Goal: Task Accomplishment & Management: Use online tool/utility

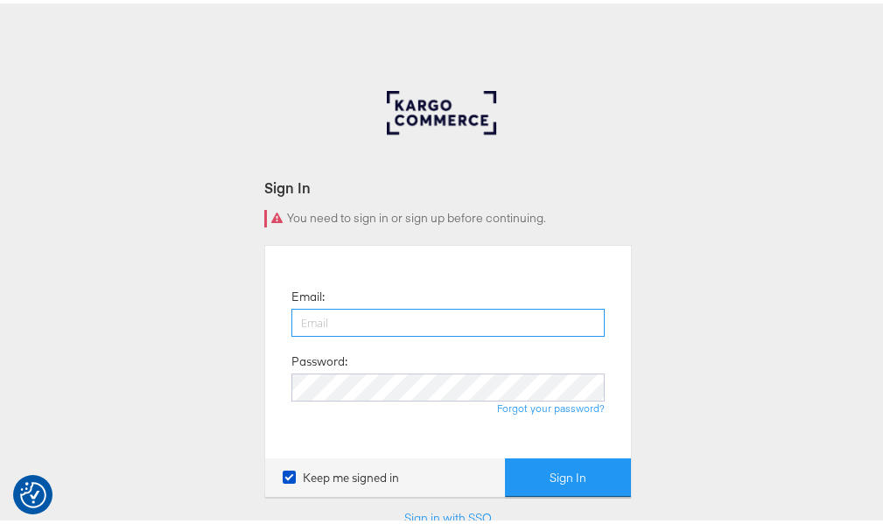
type input "raylene.vickery1@mindshareworld.com"
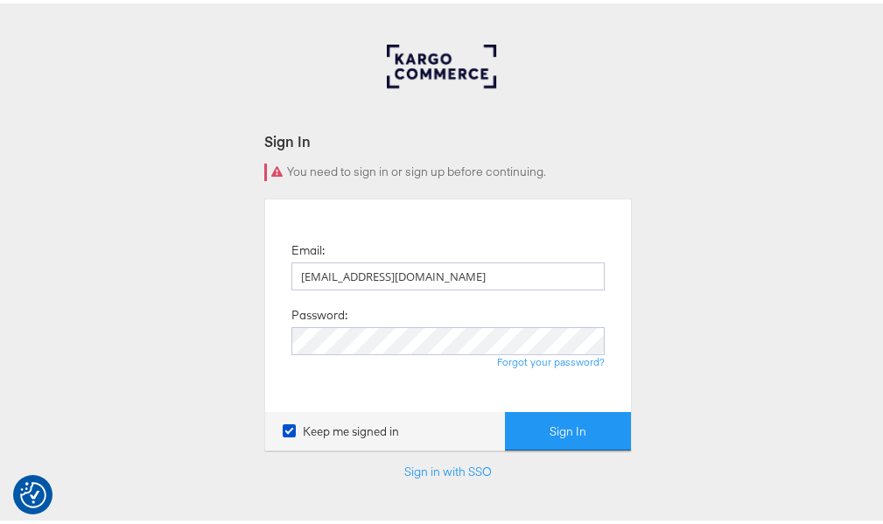
scroll to position [88, 0]
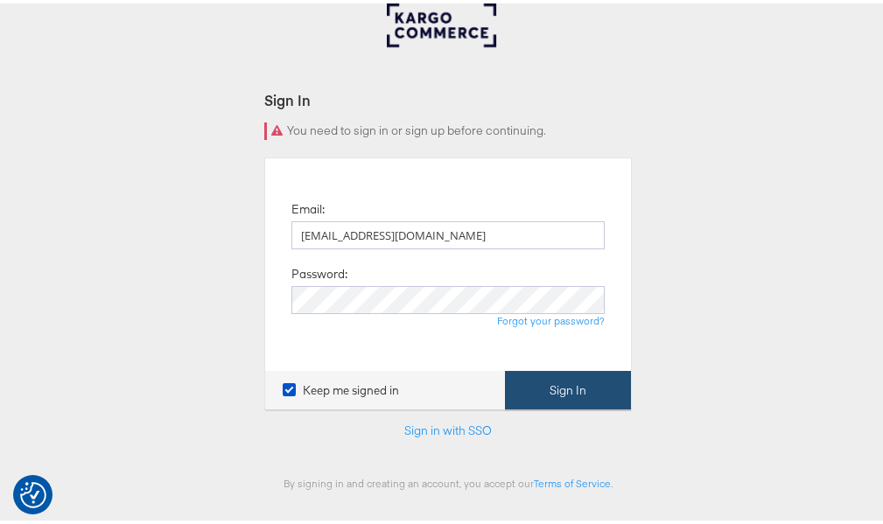
click at [563, 391] on button "Sign In" at bounding box center [568, 387] width 126 height 39
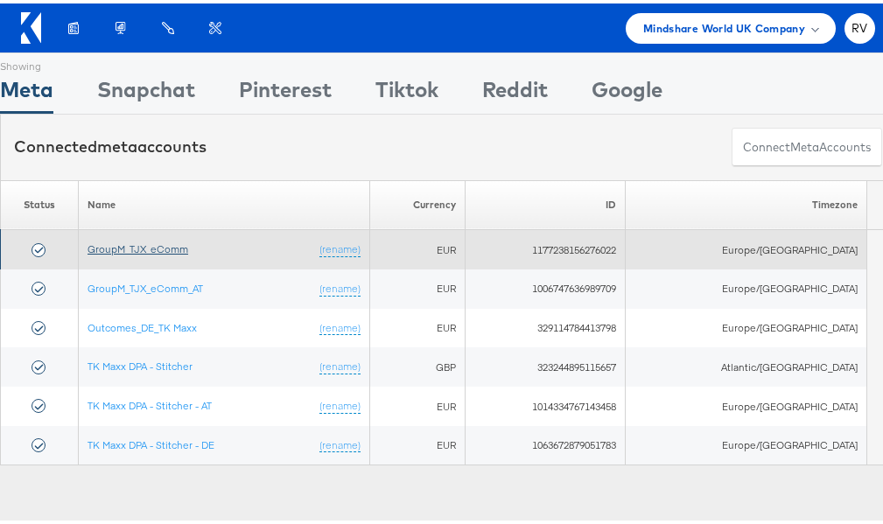
click at [151, 245] on link "GroupM_TJX_eComm" at bounding box center [138, 245] width 101 height 13
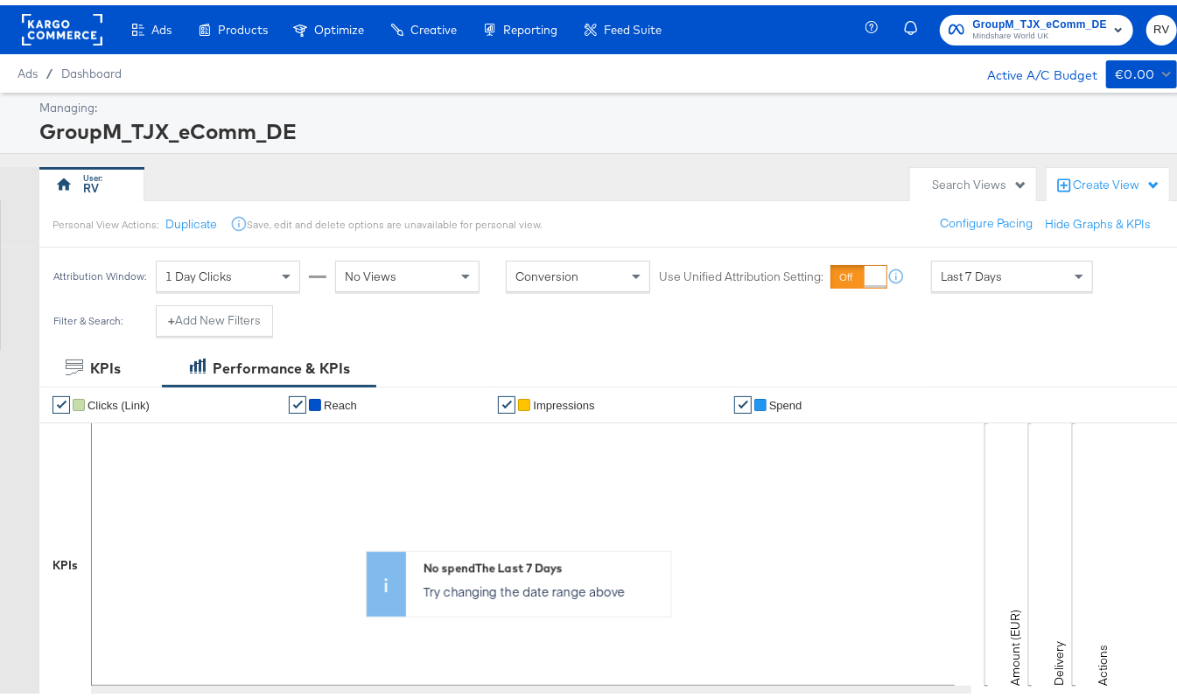
click at [1015, 25] on span "Mindshare World UK" at bounding box center [1040, 32] width 134 height 14
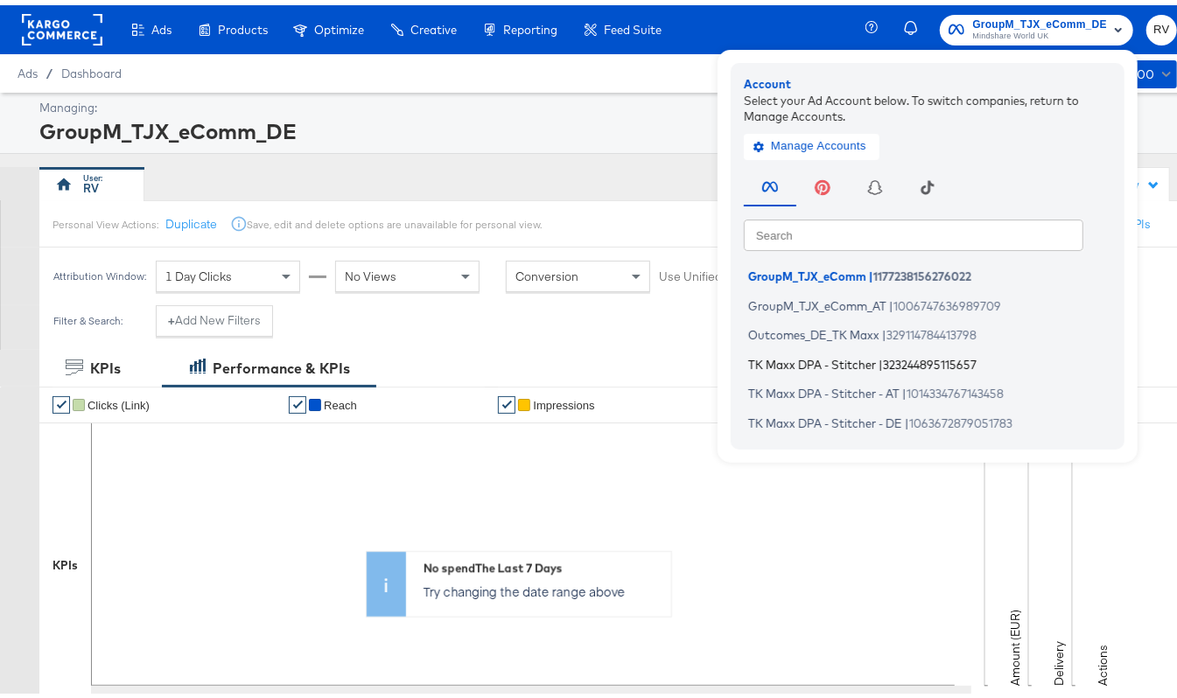
click at [838, 358] on span "TK Maxx DPA - Stitcher" at bounding box center [812, 359] width 128 height 14
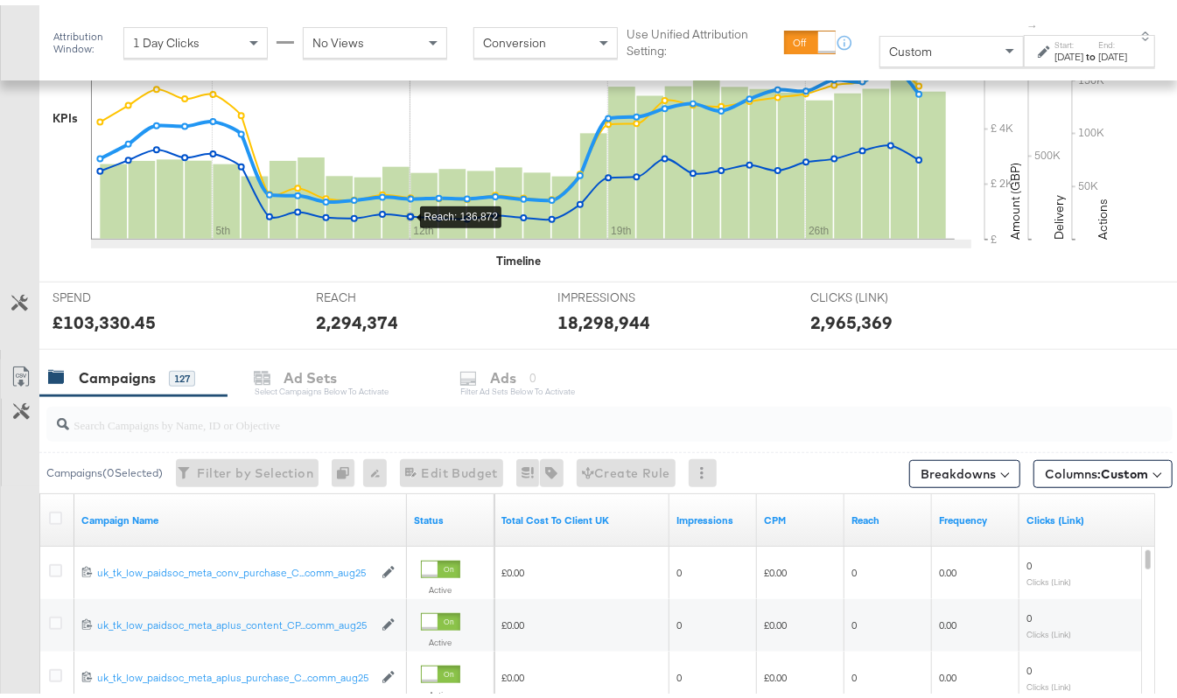
scroll to position [700, 0]
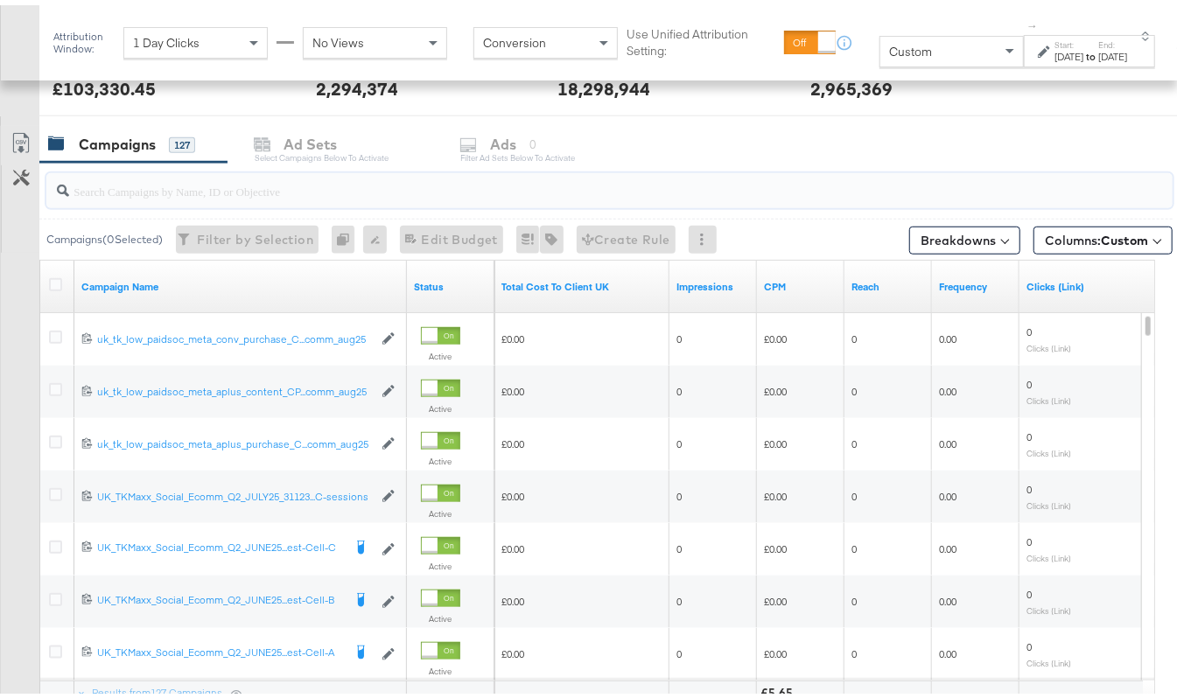
click at [176, 187] on input "search" at bounding box center [571, 179] width 1005 height 34
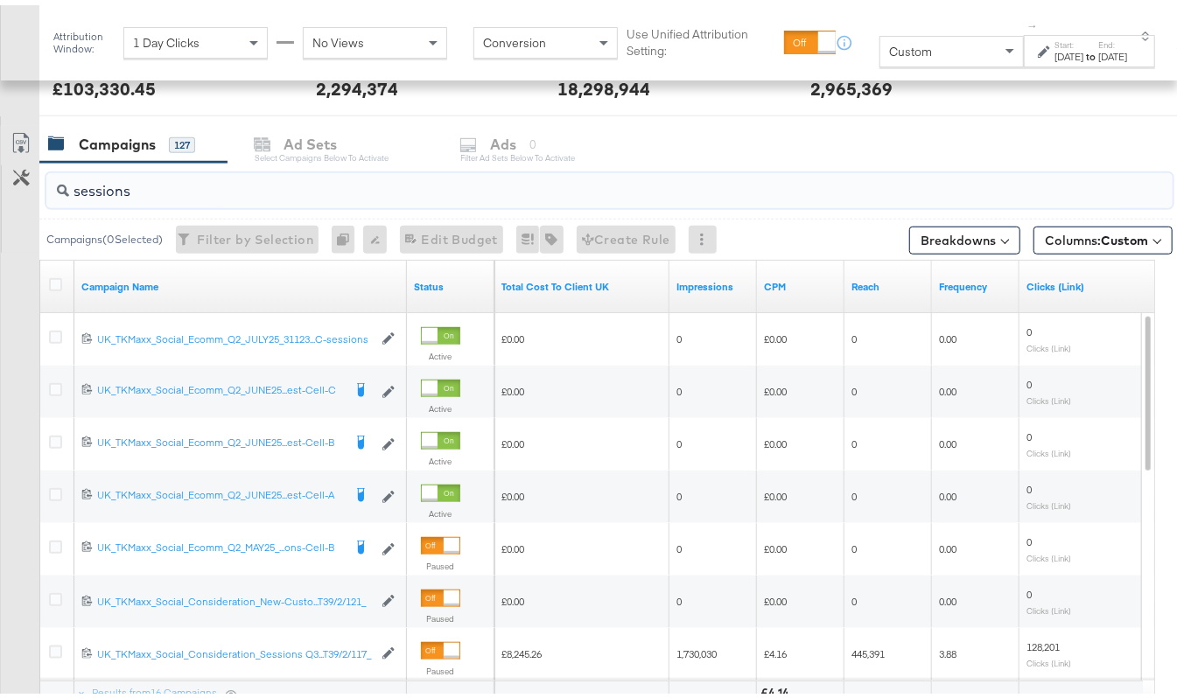
type input "sessions"
drag, startPoint x: 401, startPoint y: 271, endPoint x: 558, endPoint y: 275, distance: 156.7
click at [40, 256] on div "Campaign Name Status Total Cost To Client UK Impressions CPM Reach Frequency Cl…" at bounding box center [40, 256] width 0 height 0
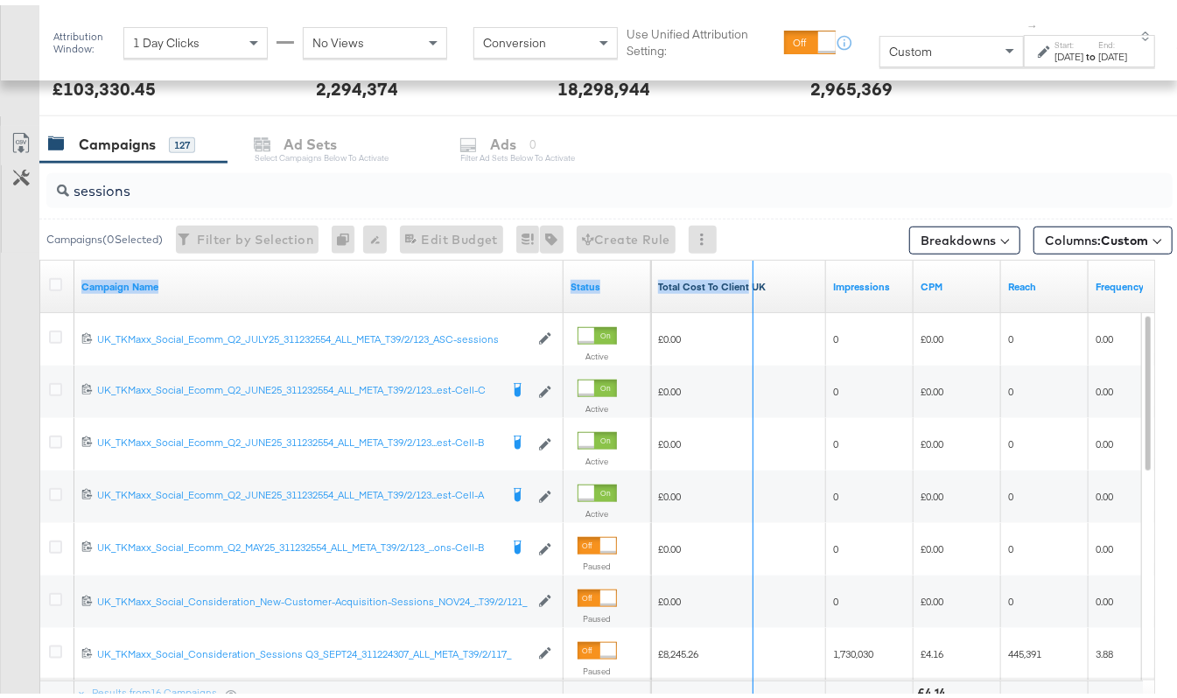
drag, startPoint x: 558, startPoint y: 275, endPoint x: 747, endPoint y: 277, distance: 189.9
click at [40, 256] on div "Campaign Name Status Total Cost To Client UK Impressions CPM Reach Frequency" at bounding box center [40, 256] width 0 height 0
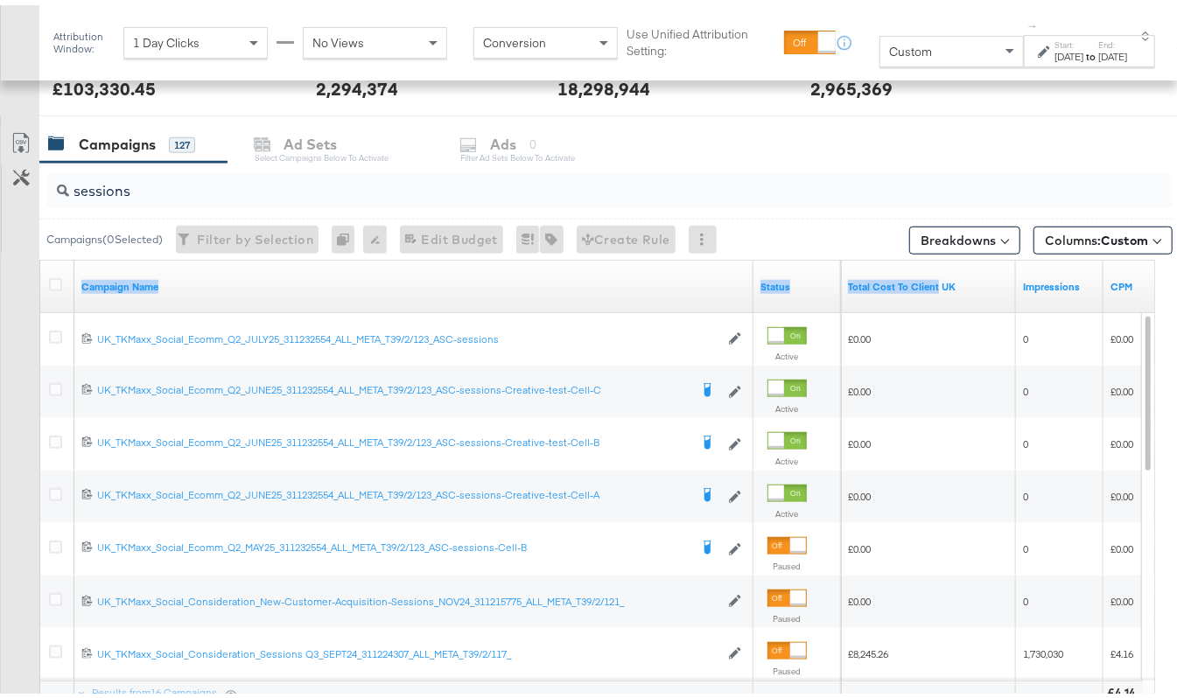
scroll to position [467, 0]
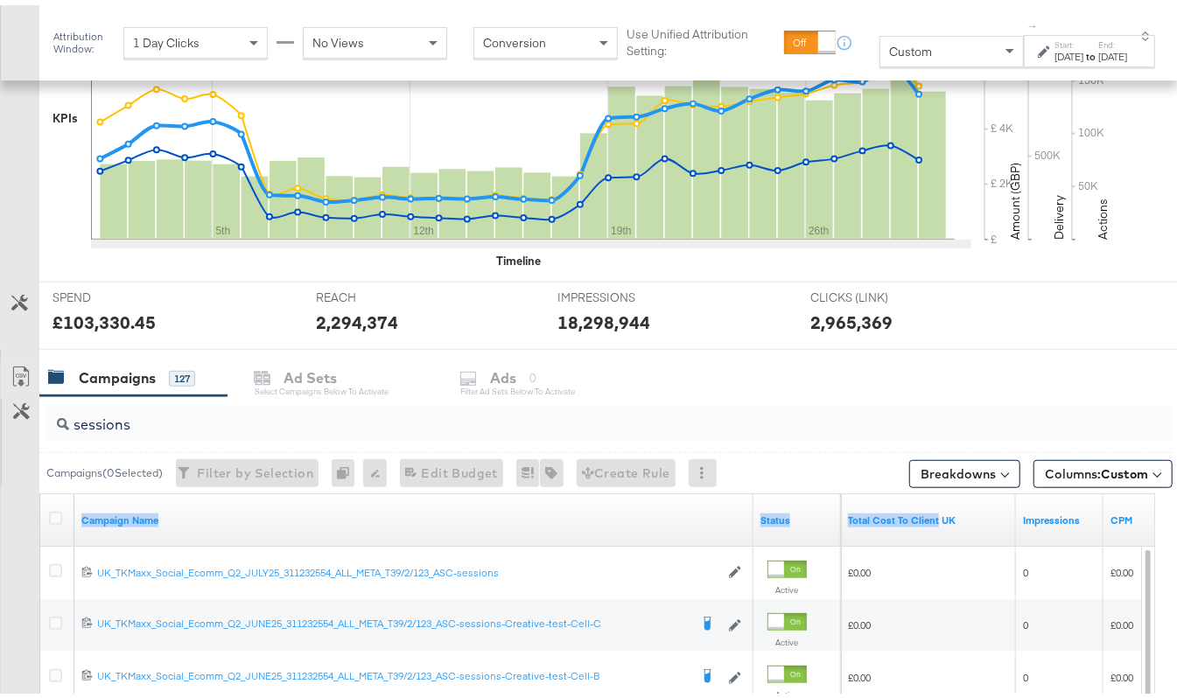
click at [135, 422] on input "sessions" at bounding box center [571, 413] width 1005 height 34
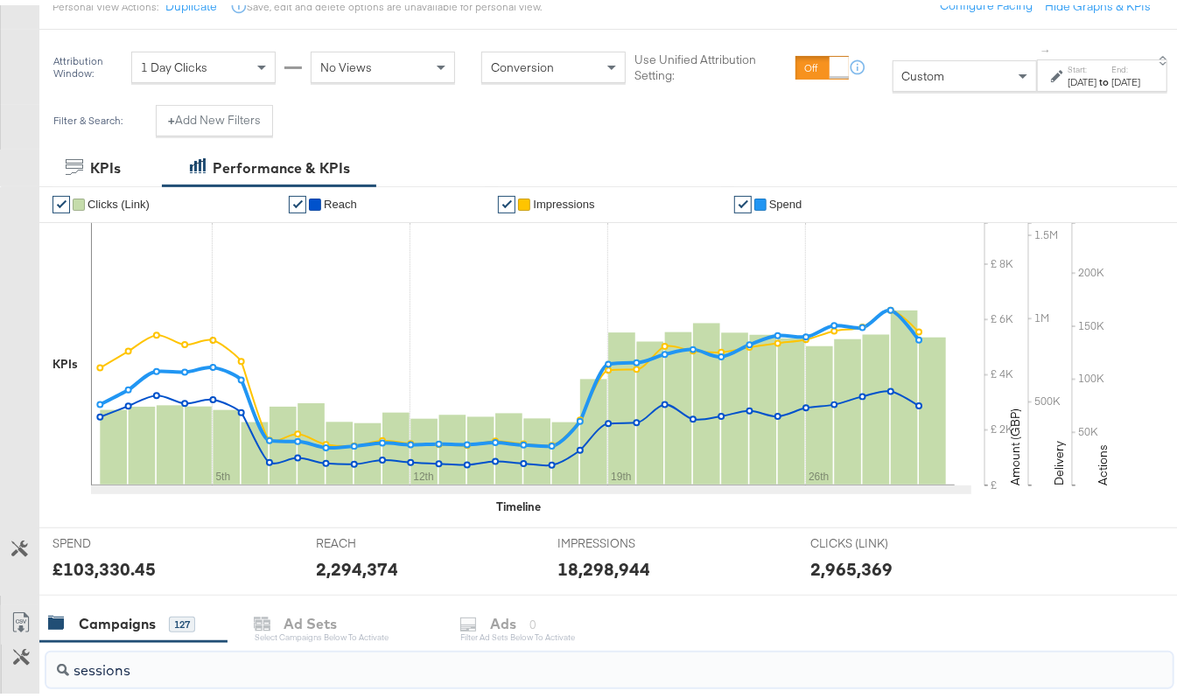
scroll to position [0, 0]
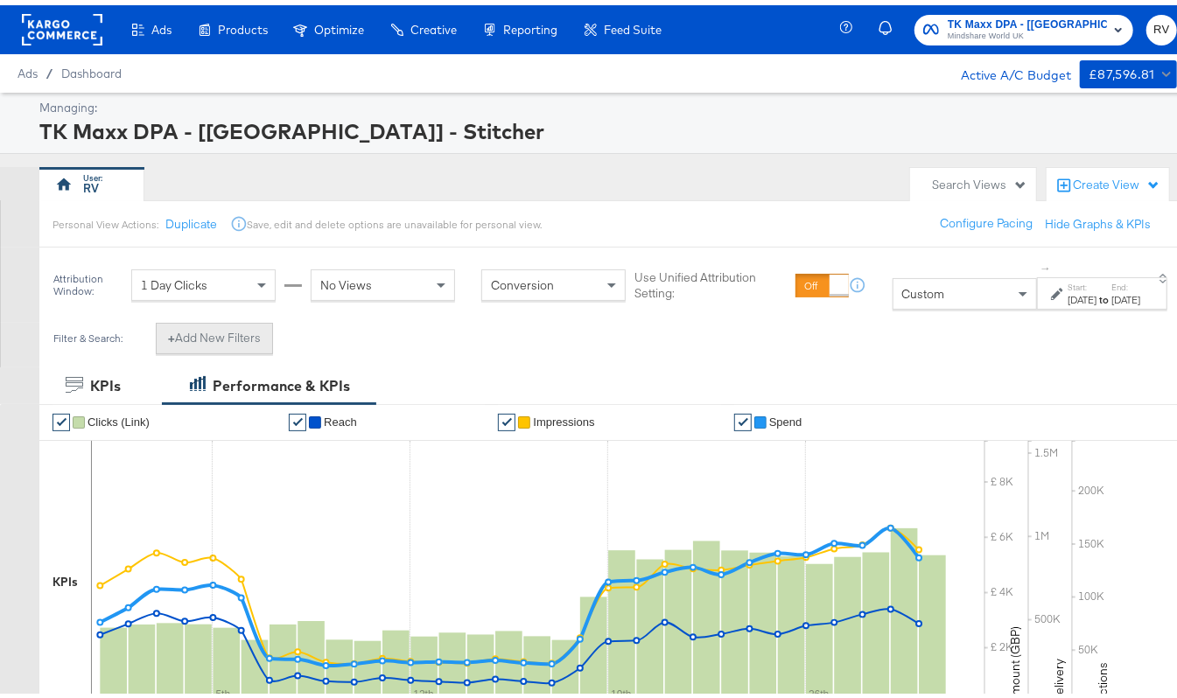
click at [224, 333] on button "+ Add New Filters" at bounding box center [214, 334] width 117 height 32
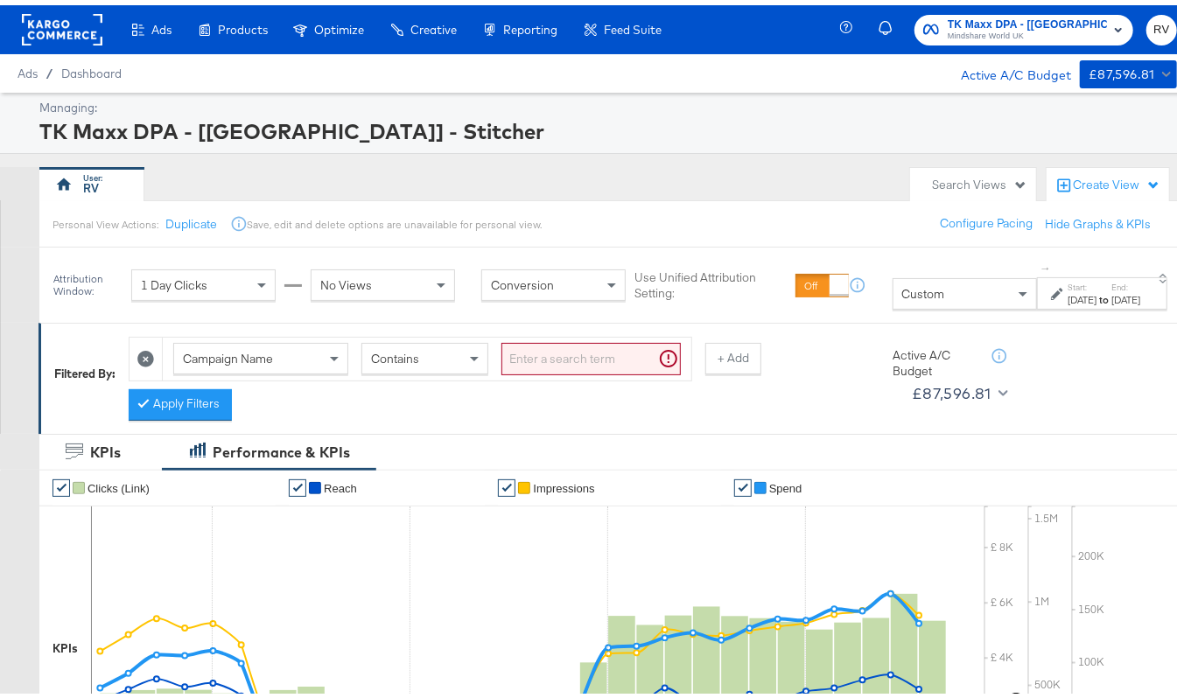
click at [592, 358] on input "search" at bounding box center [591, 354] width 179 height 32
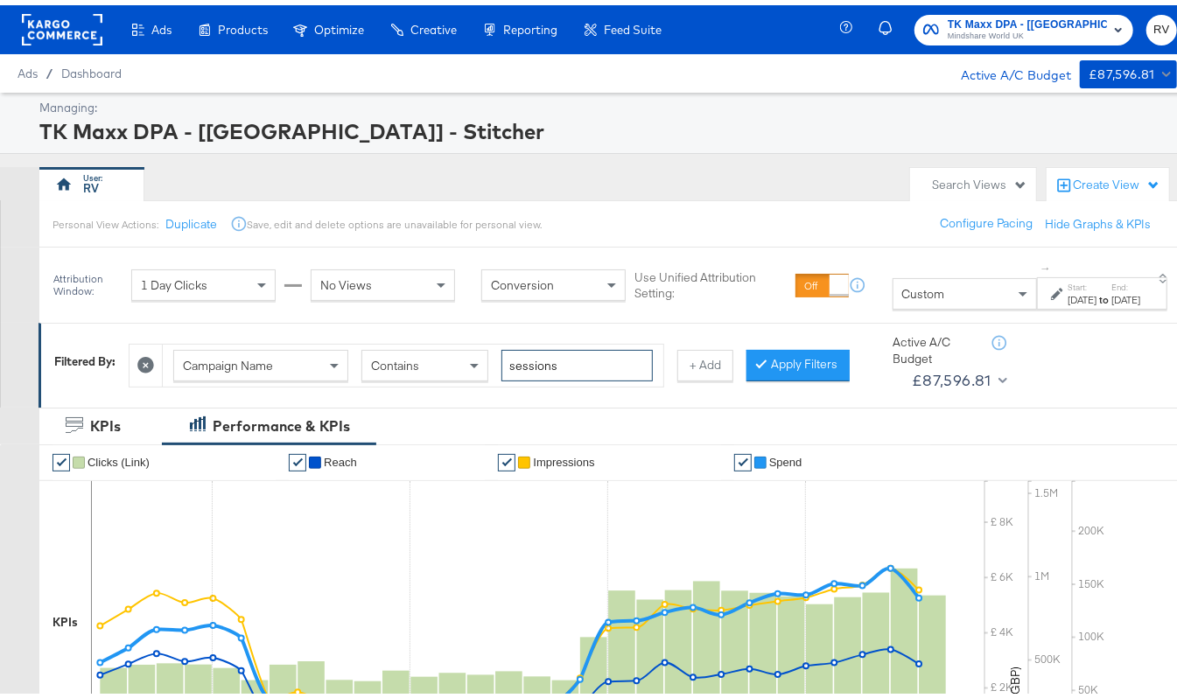
type input "sessions"
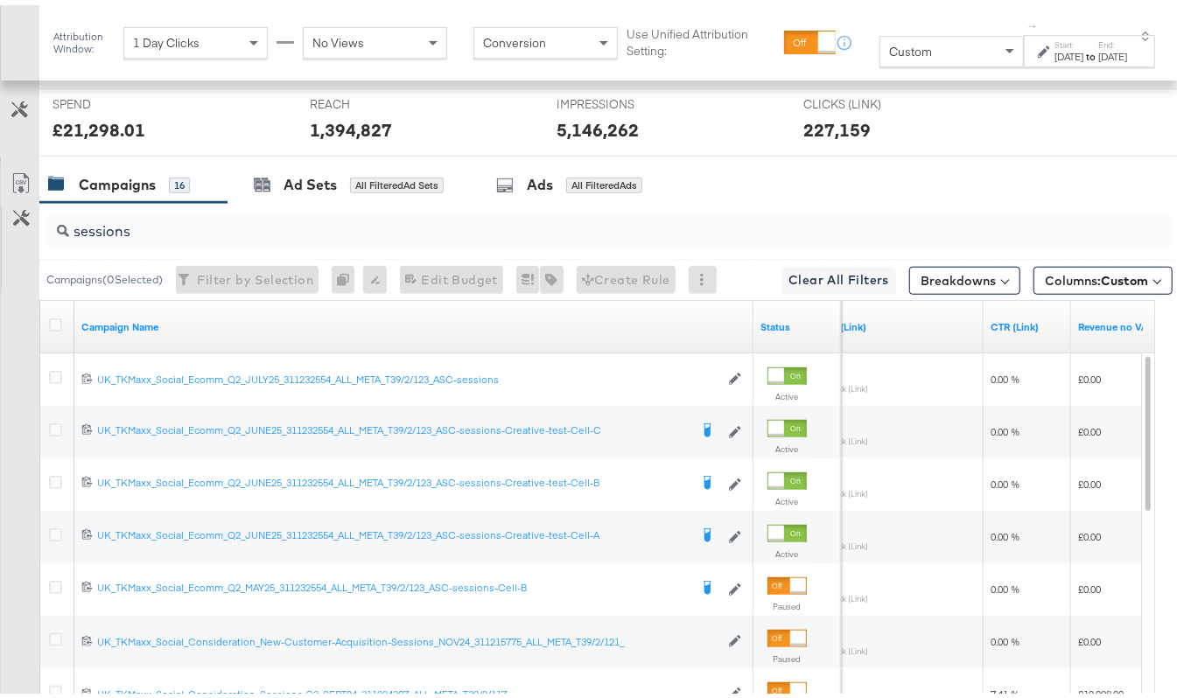
scroll to position [849, 0]
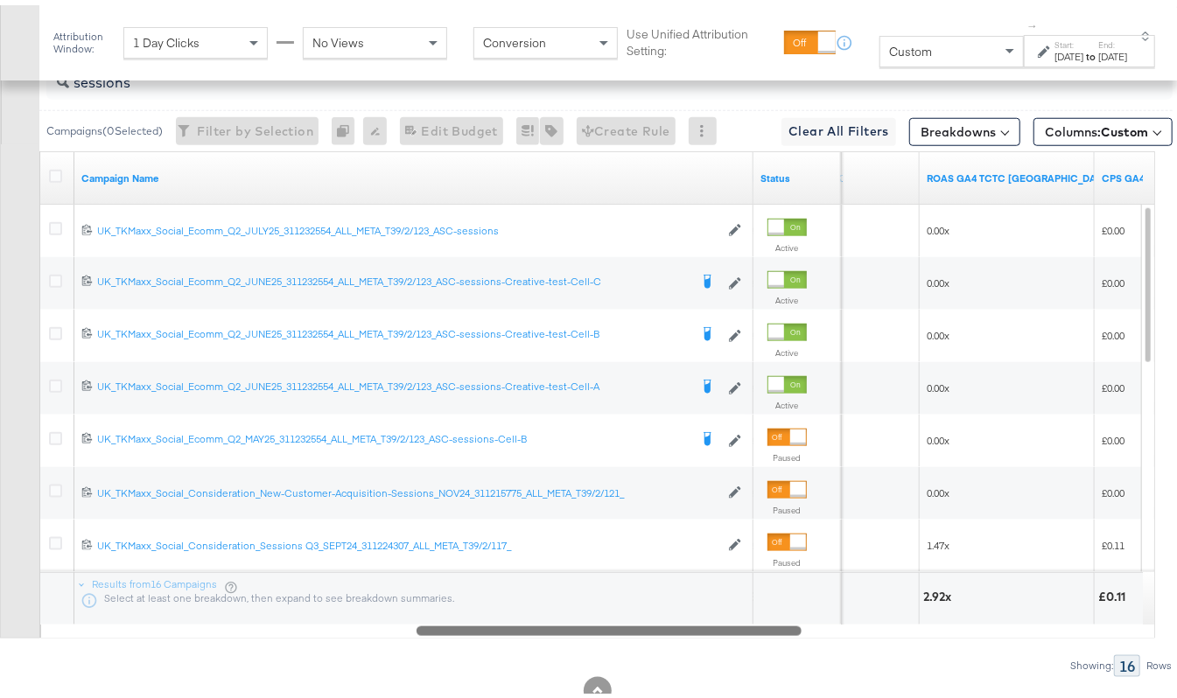
drag, startPoint x: 368, startPoint y: 658, endPoint x: 740, endPoint y: 662, distance: 372.0
click at [740, 633] on div at bounding box center [609, 625] width 385 height 15
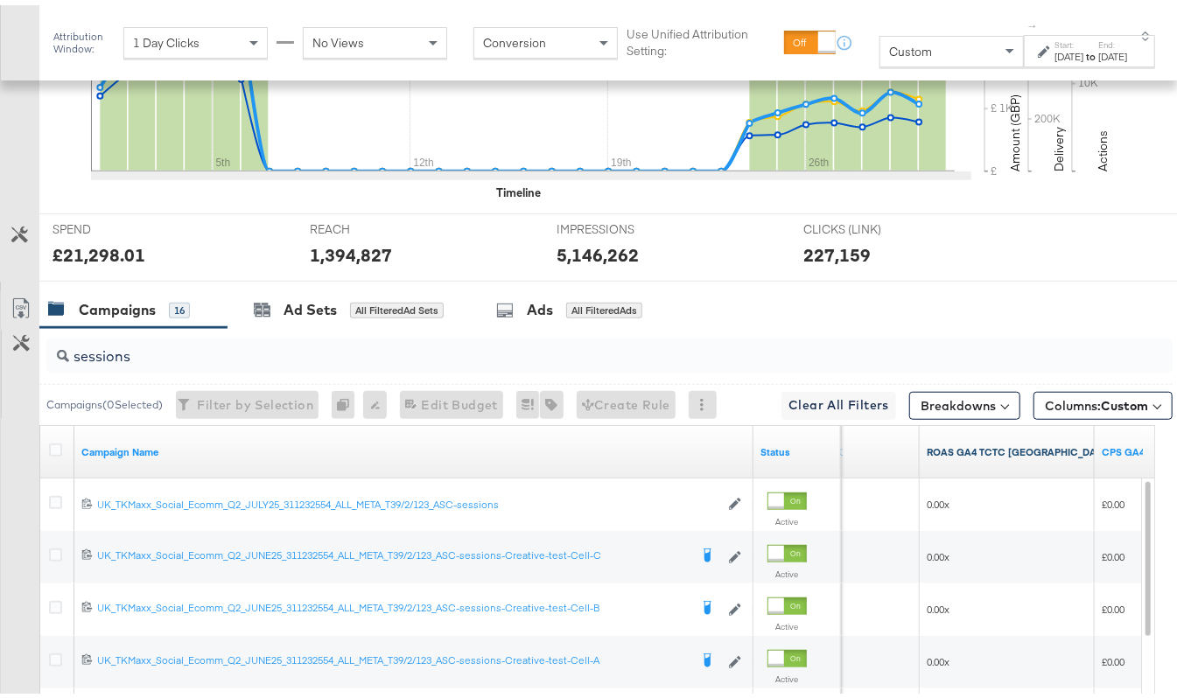
scroll to position [616, 0]
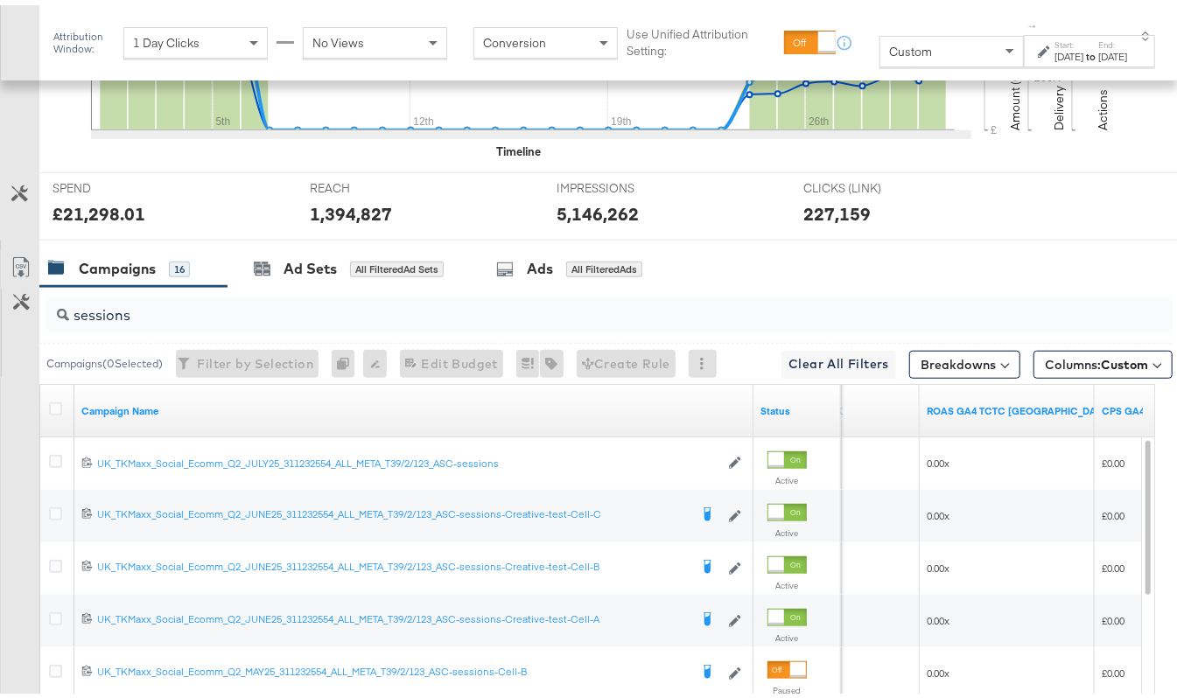
click at [1099, 56] on div "Sep 30th 2024" at bounding box center [1113, 52] width 29 height 14
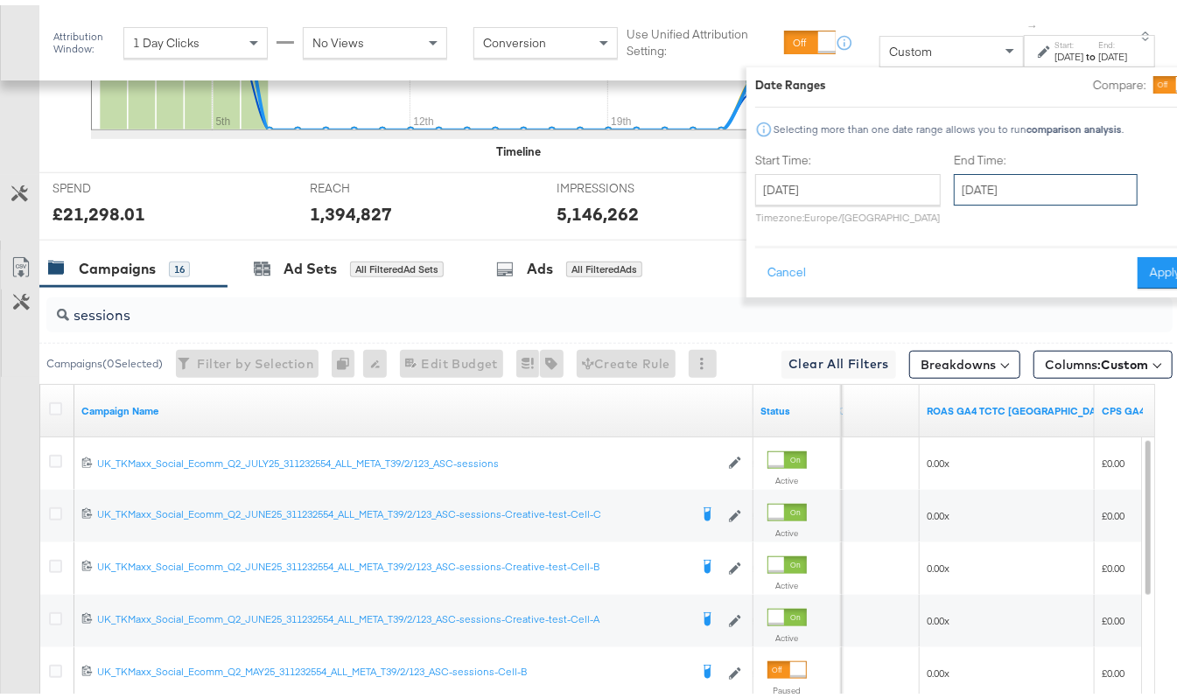
click at [1038, 183] on input "September 30th 2024" at bounding box center [1046, 185] width 184 height 32
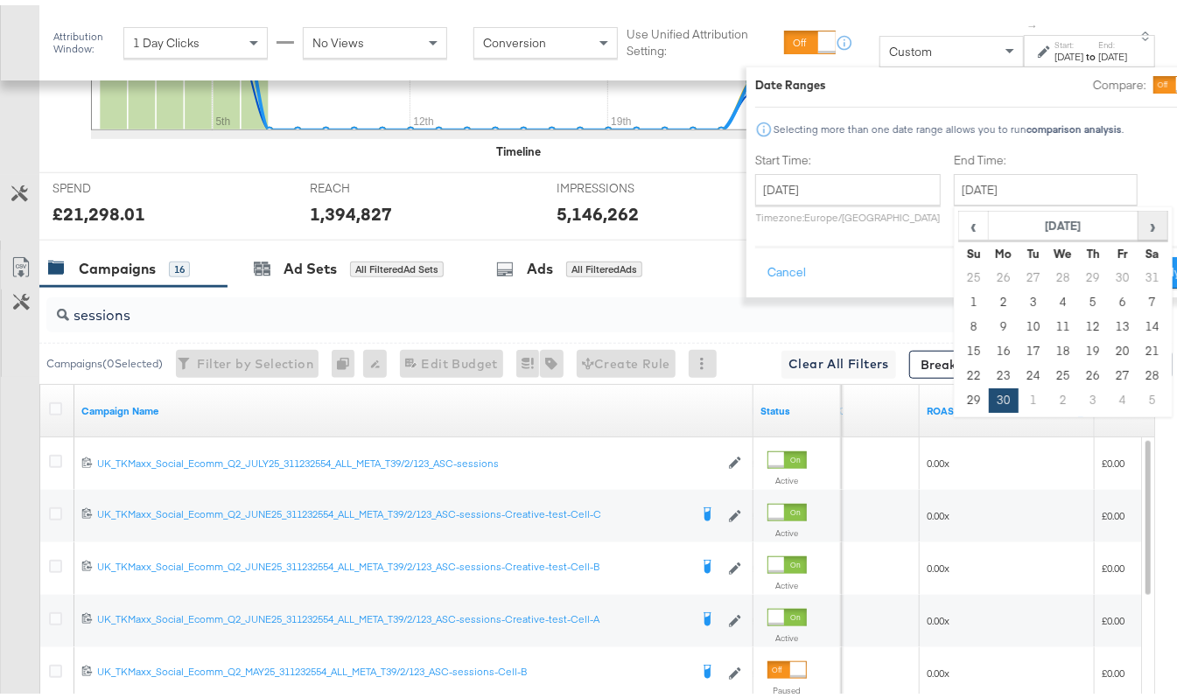
click at [1140, 221] on span "›" at bounding box center [1153, 220] width 27 height 26
click at [1078, 368] on td "31" at bounding box center [1093, 371] width 30 height 25
type input "October 31st 2024"
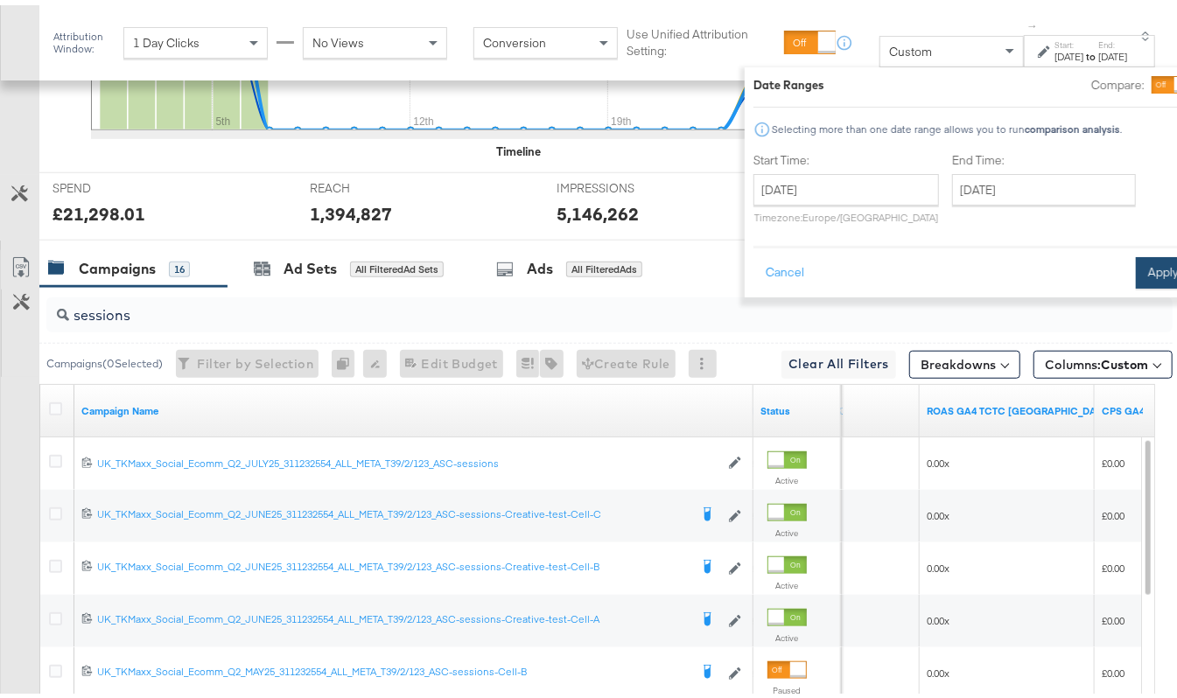
click at [1136, 267] on button "Apply" at bounding box center [1163, 268] width 55 height 32
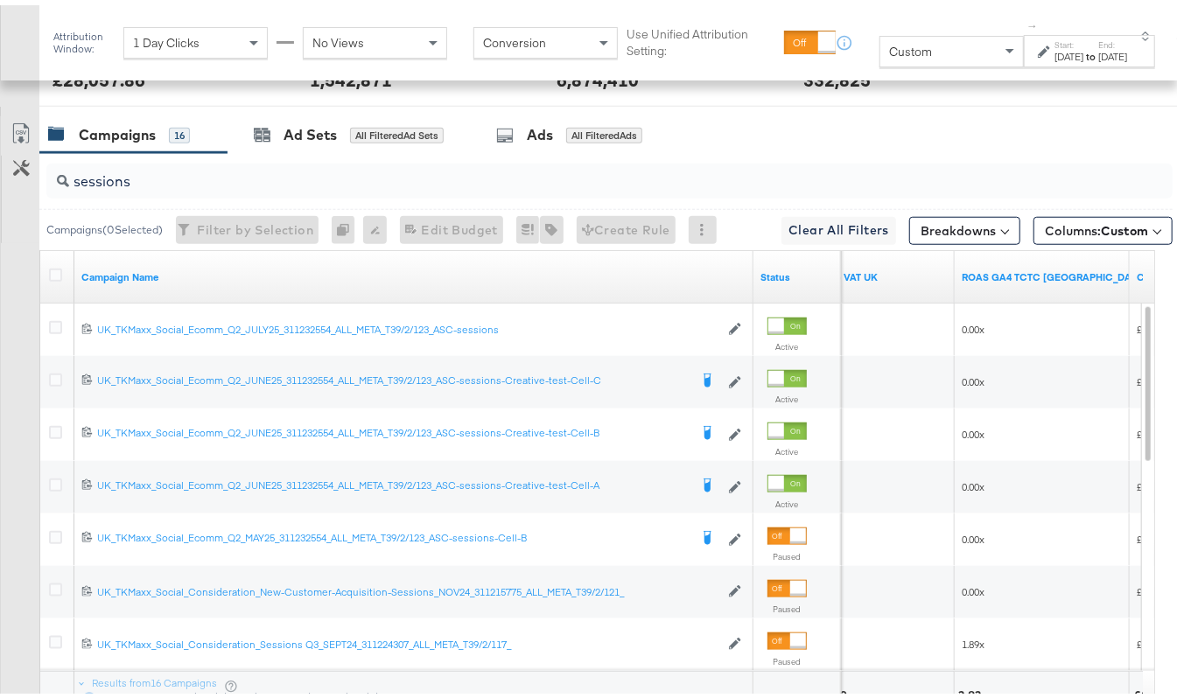
scroll to position [900, 0]
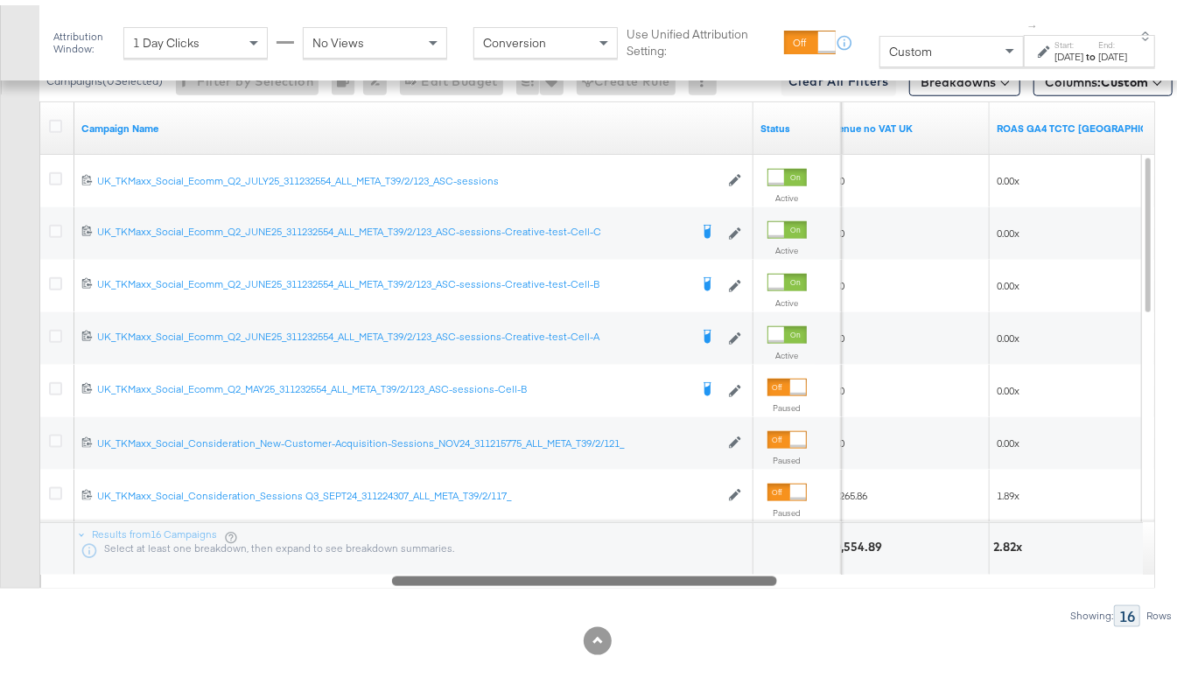
drag, startPoint x: 723, startPoint y: 603, endPoint x: 698, endPoint y: 599, distance: 25.8
click at [698, 584] on div "Campaign Name Status Revenue no VAT UK ROAS GA4 TCTC UK 120228204687930060 UK_T…" at bounding box center [597, 340] width 1116 height 488
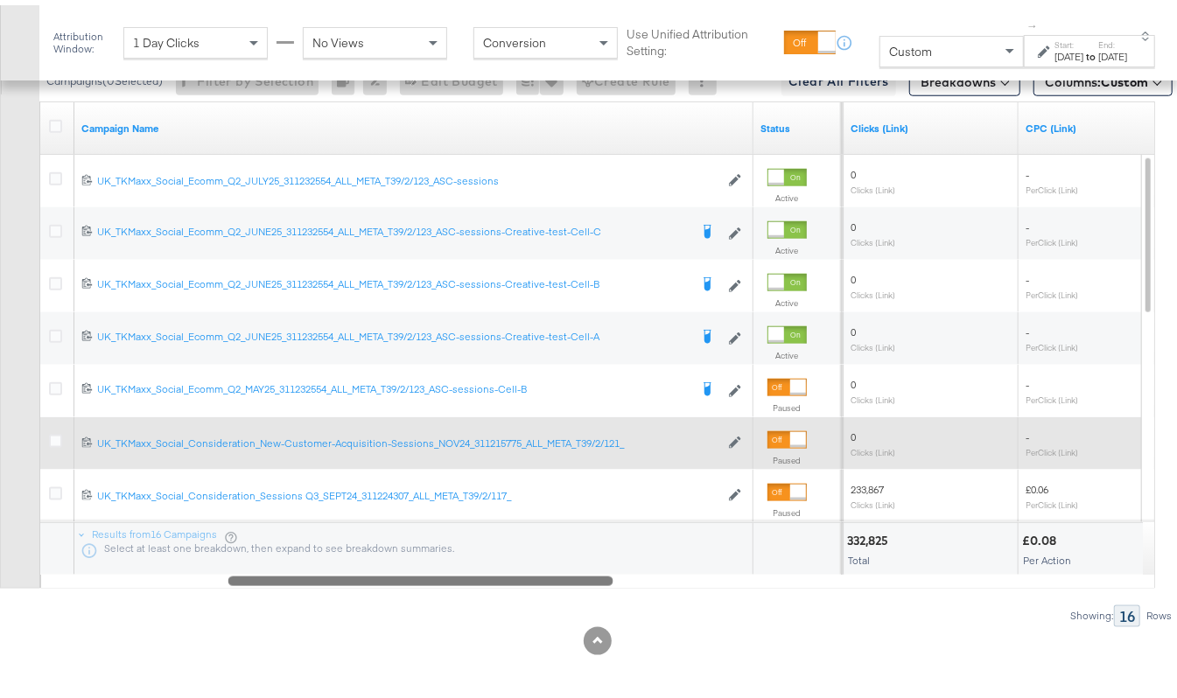
drag, startPoint x: 684, startPoint y: 603, endPoint x: 866, endPoint y: 467, distance: 227.0
click at [533, 579] on div "Campaign Name Status Frequency Clicks (Link) CPC (Link) 120228204687930060 UK_T…" at bounding box center [597, 340] width 1116 height 488
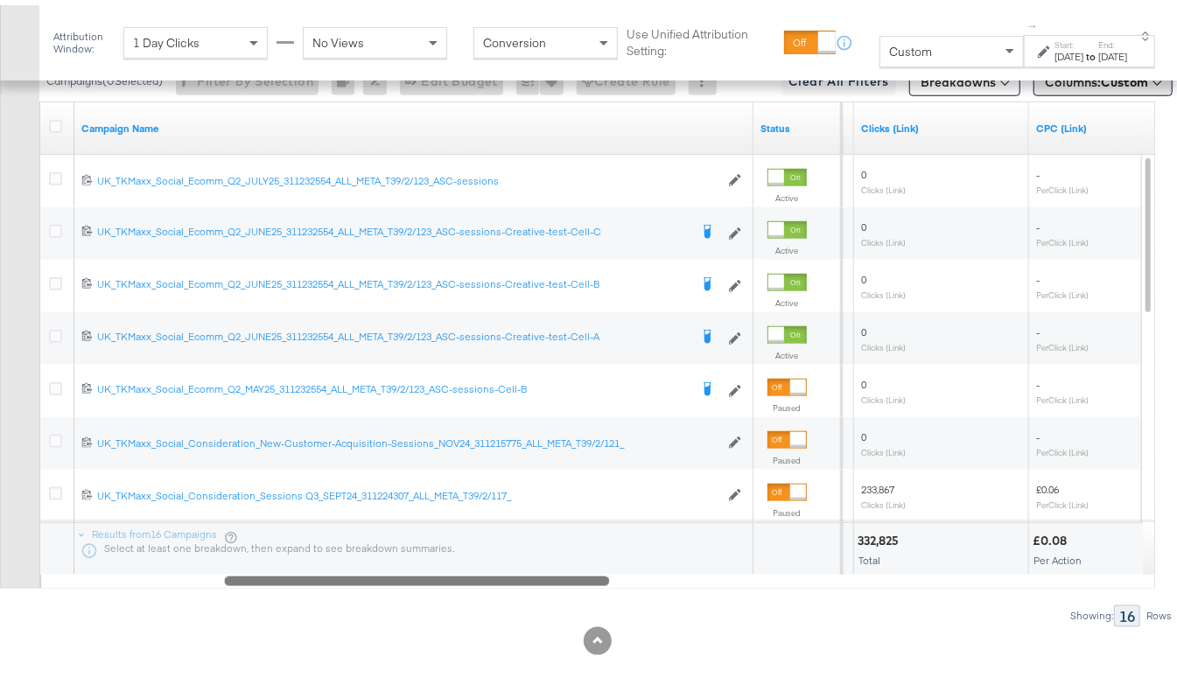
click at [1140, 91] on button "Columns: Custom" at bounding box center [1103, 77] width 139 height 28
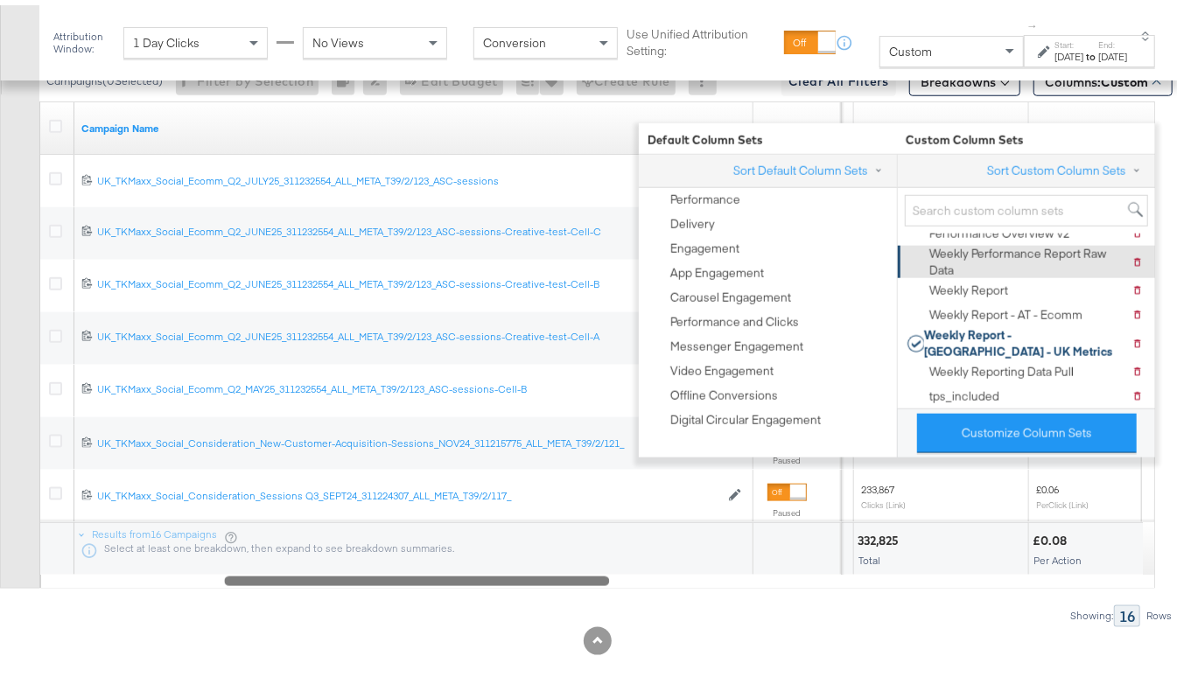
scroll to position [144, 0]
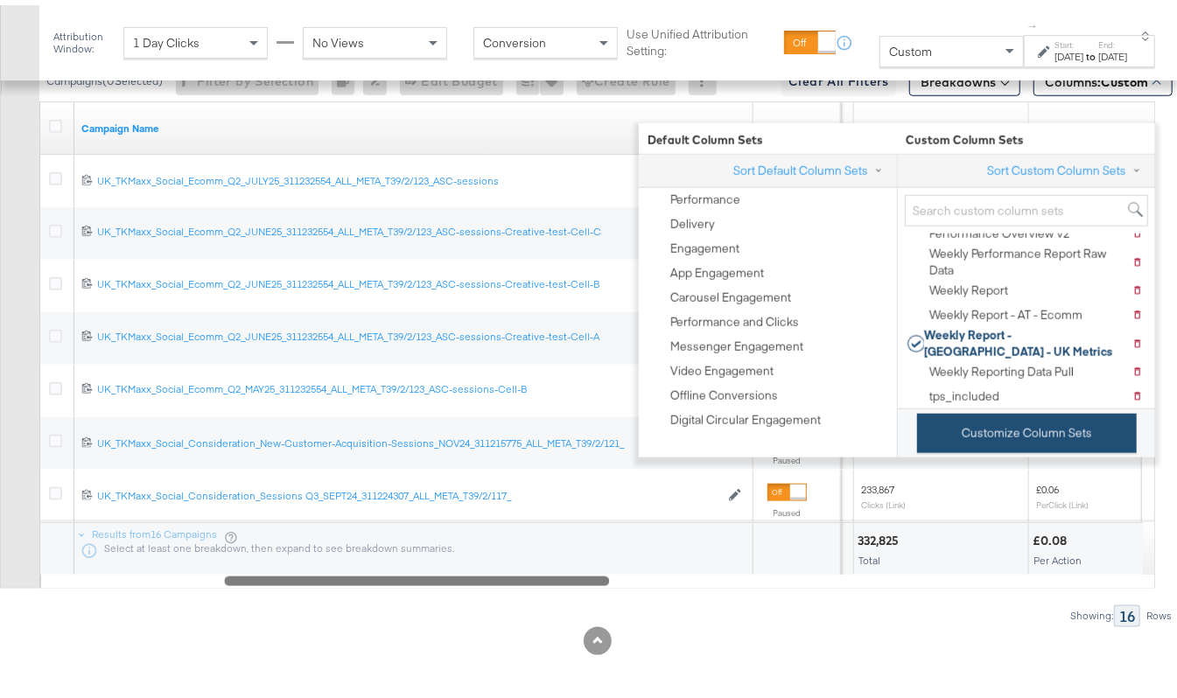
click at [1030, 431] on button "Customize Column Sets" at bounding box center [1027, 428] width 220 height 39
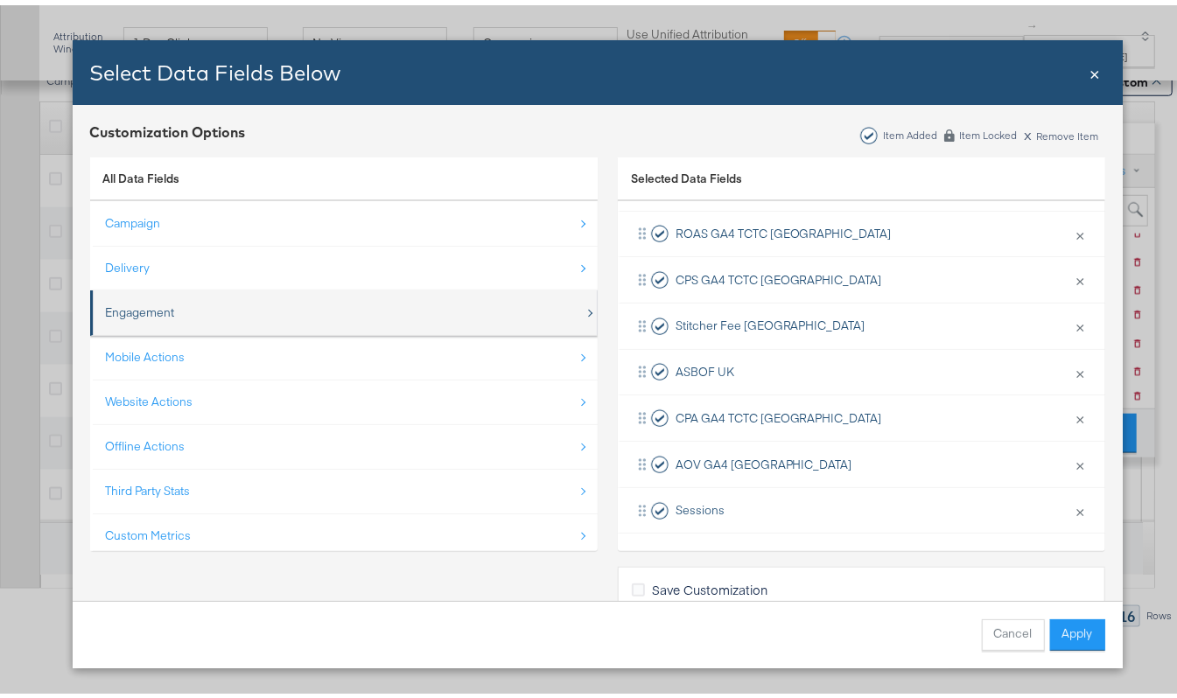
scroll to position [26, 0]
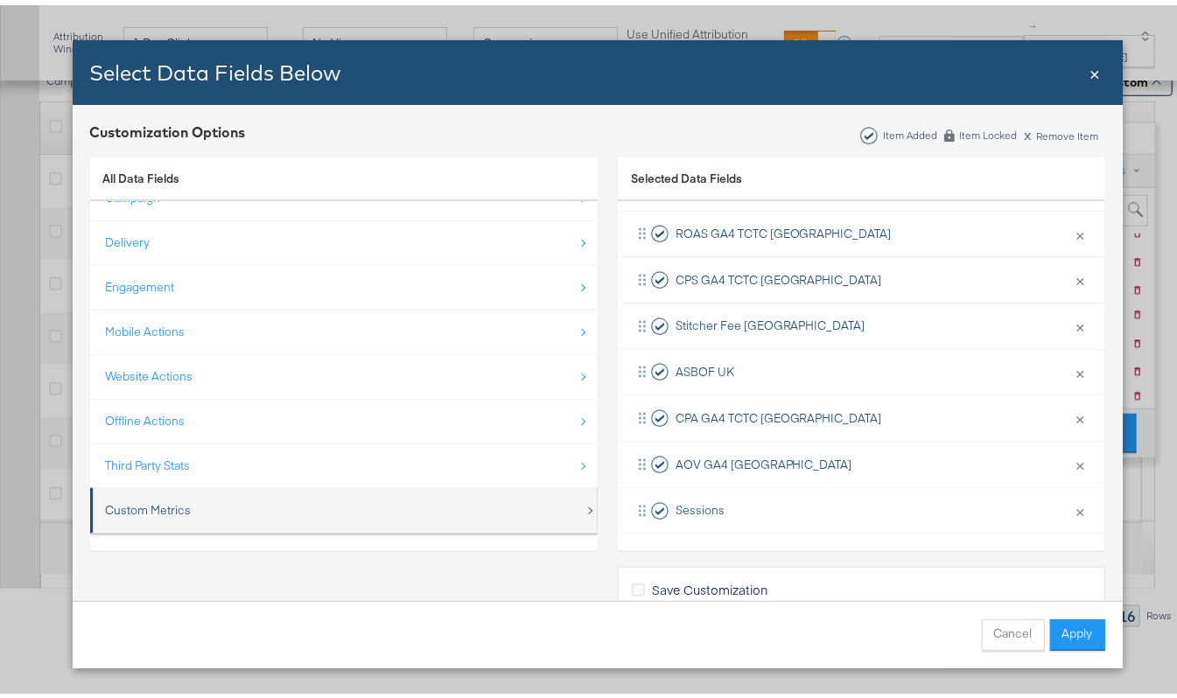
click at [112, 505] on div "Custom Metrics" at bounding box center [149, 505] width 86 height 17
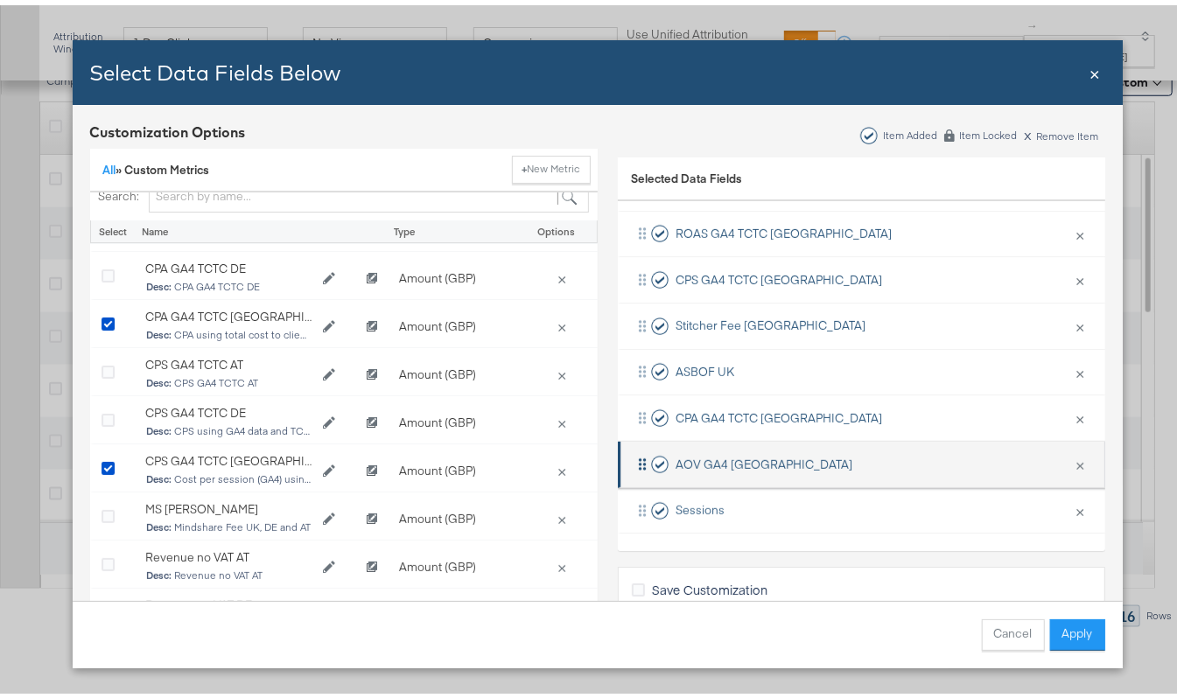
scroll to position [39, 0]
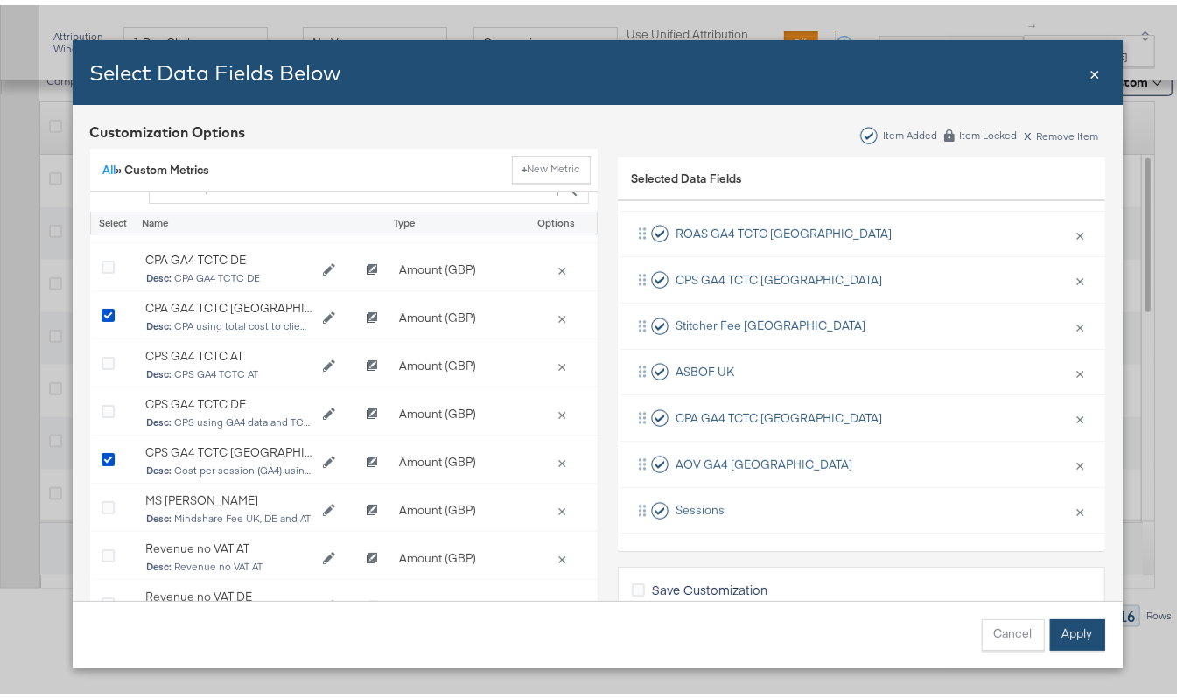
click at [1059, 638] on button "Apply" at bounding box center [1077, 630] width 55 height 32
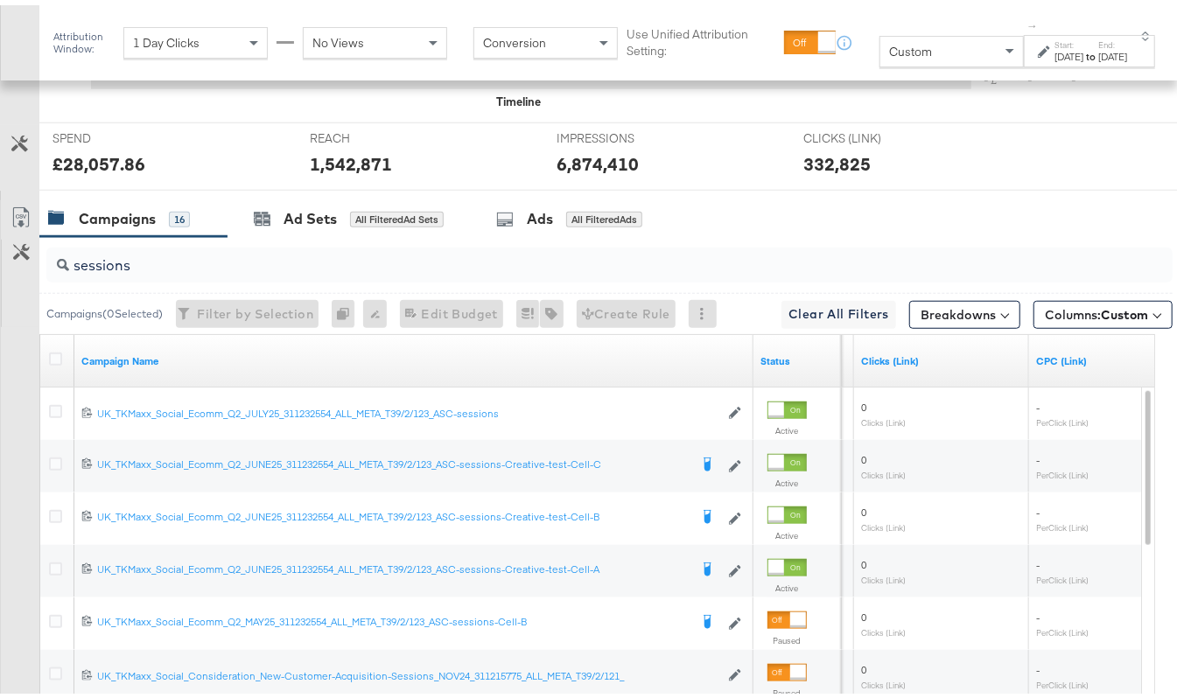
scroll to position [900, 0]
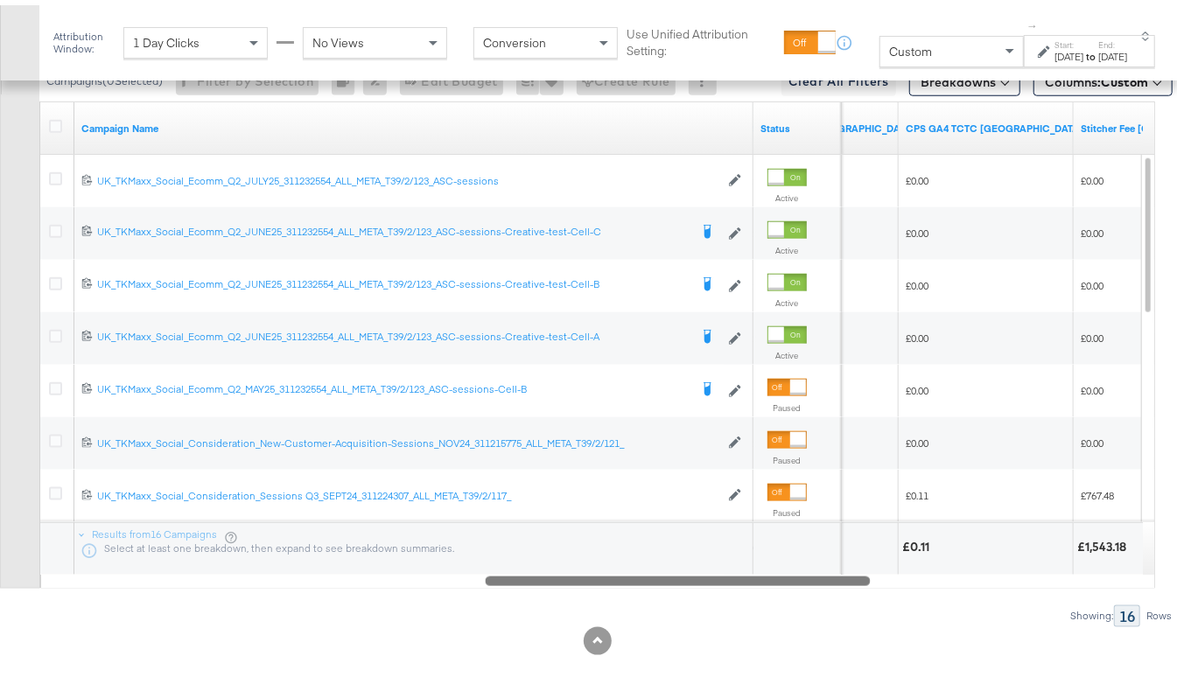
drag, startPoint x: 523, startPoint y: 606, endPoint x: 674, endPoint y: 603, distance: 150.6
click at [674, 583] on div at bounding box center [678, 575] width 385 height 15
